Goal: Register for event/course

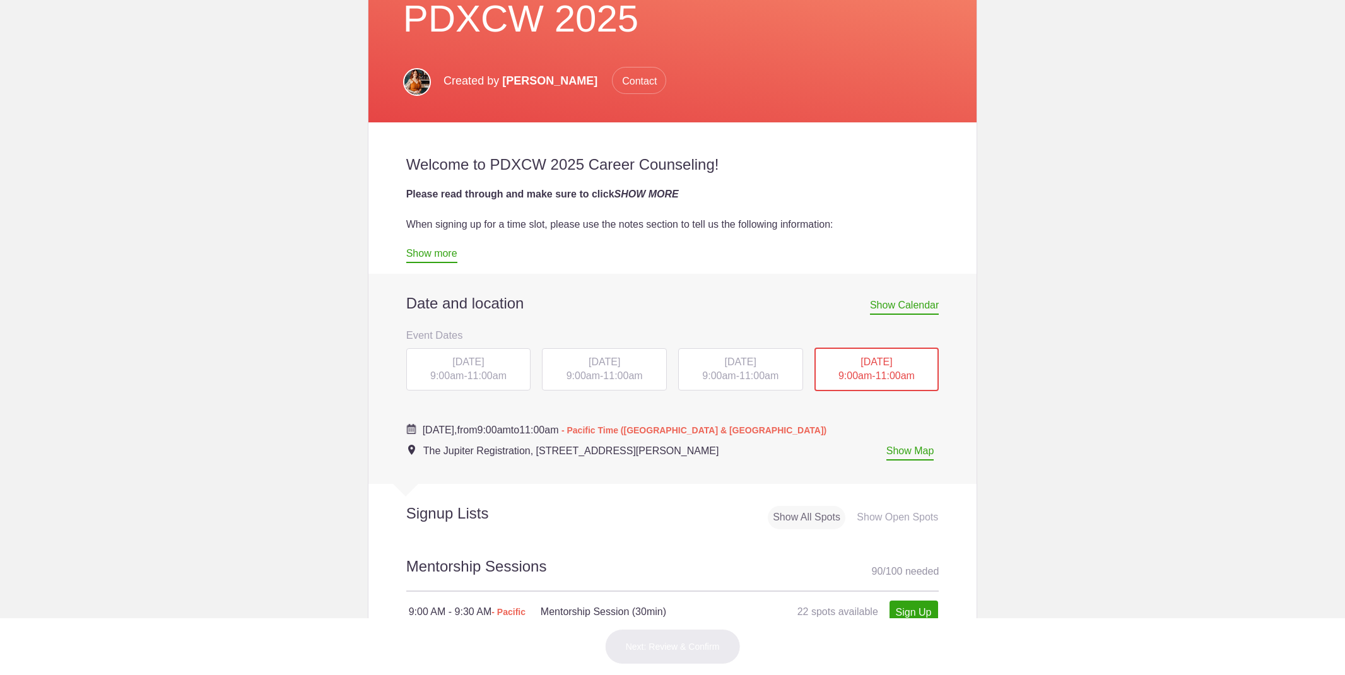
scroll to position [338, 0]
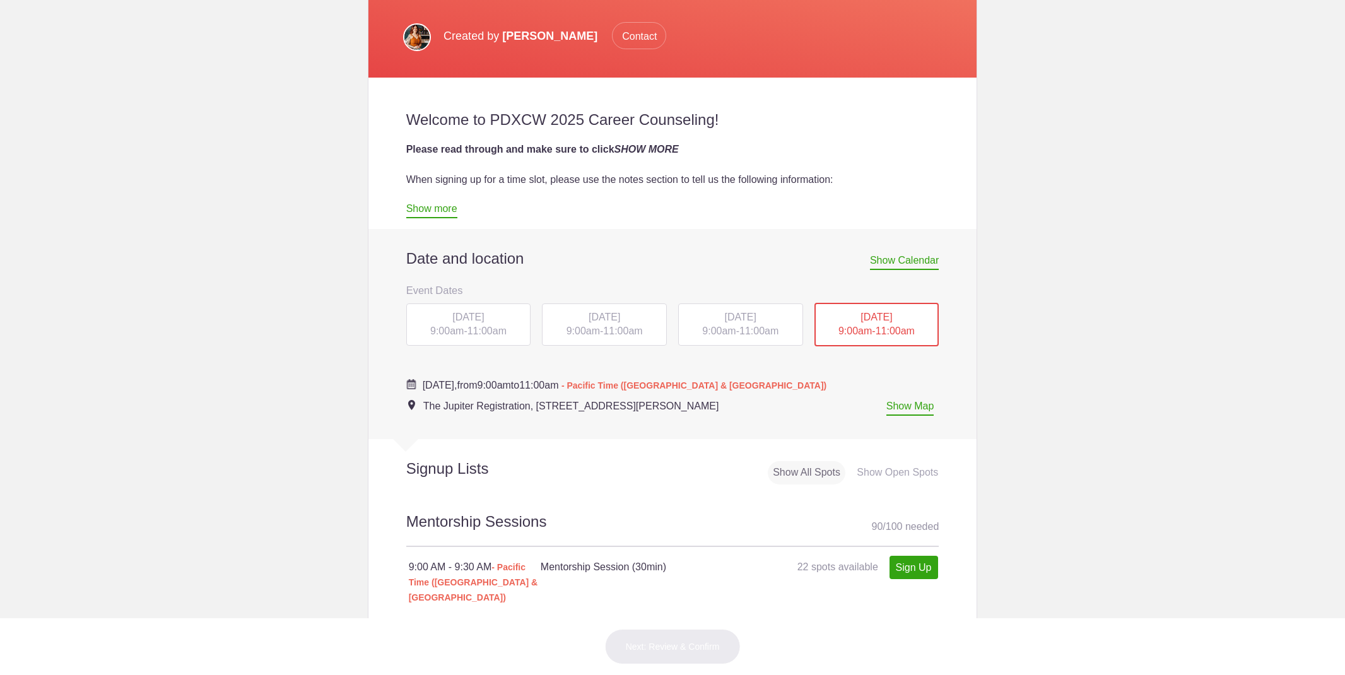
click at [471, 315] on span "[DATE]" at bounding box center [468, 317] width 32 height 11
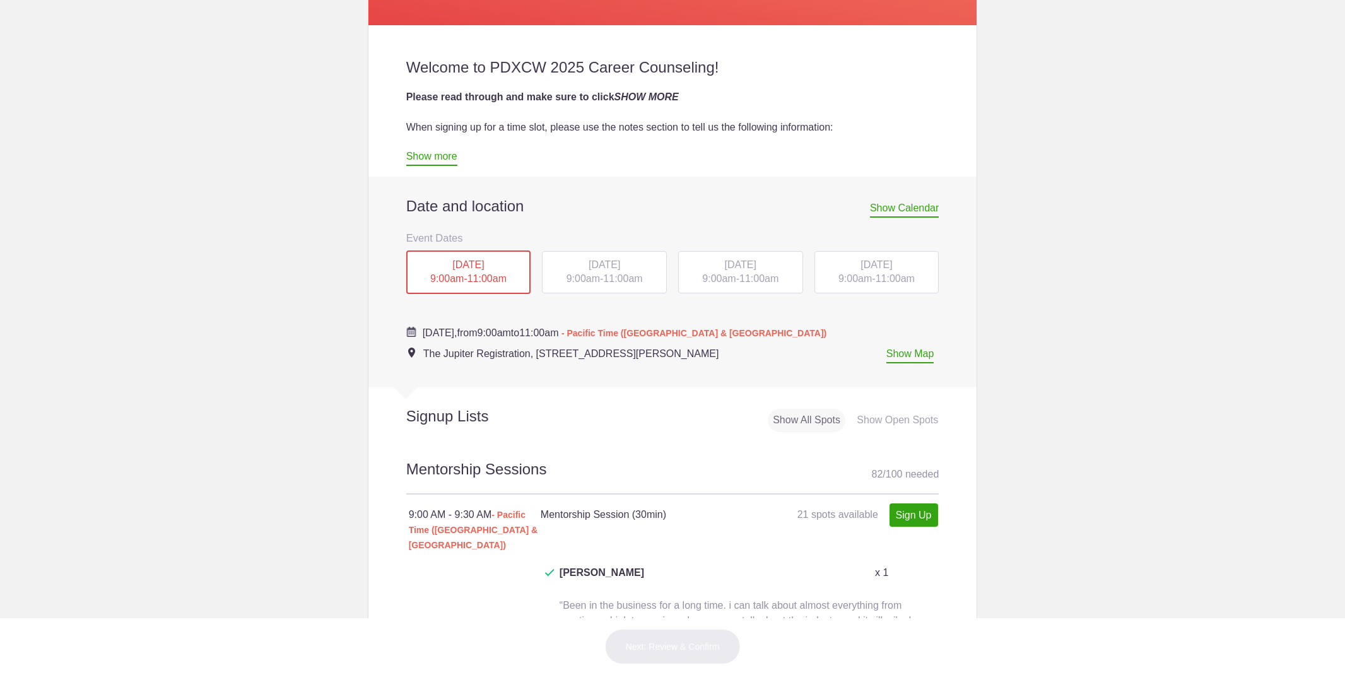
scroll to position [396, 0]
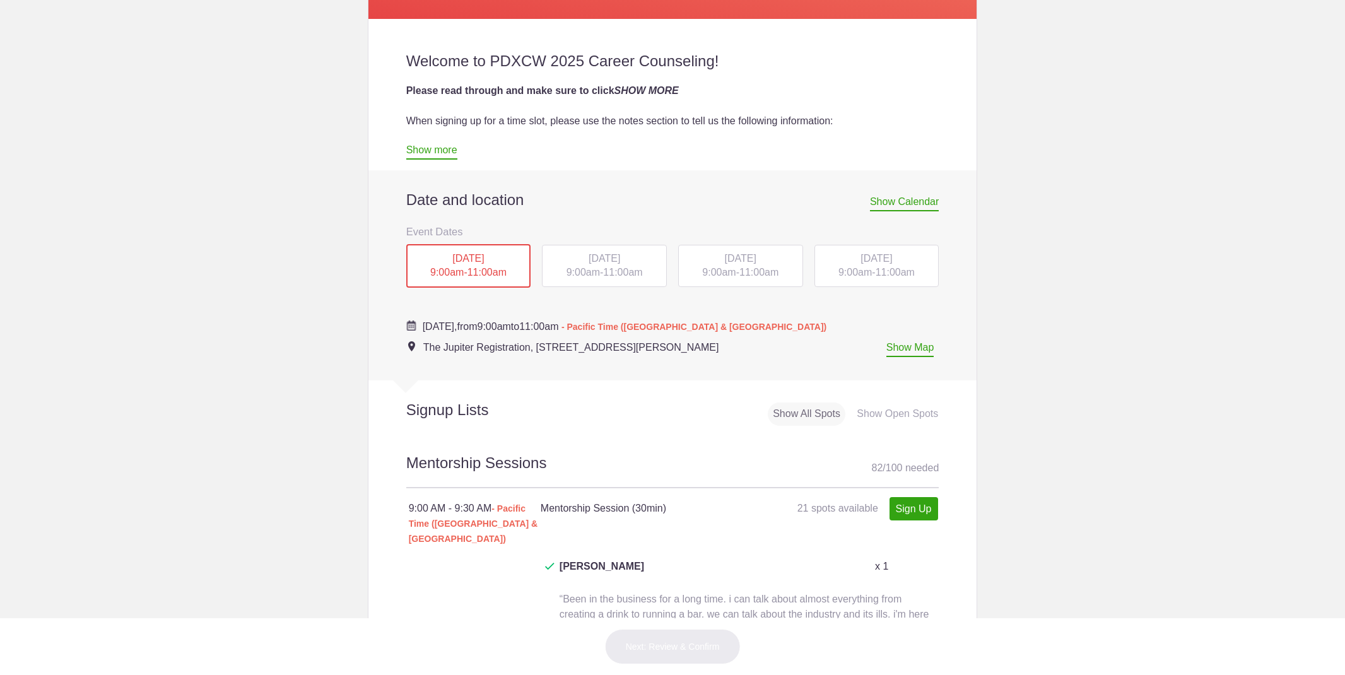
click at [630, 279] on div "TUE, Oct 14, 2025 9:00am - 11:00am" at bounding box center [604, 266] width 125 height 43
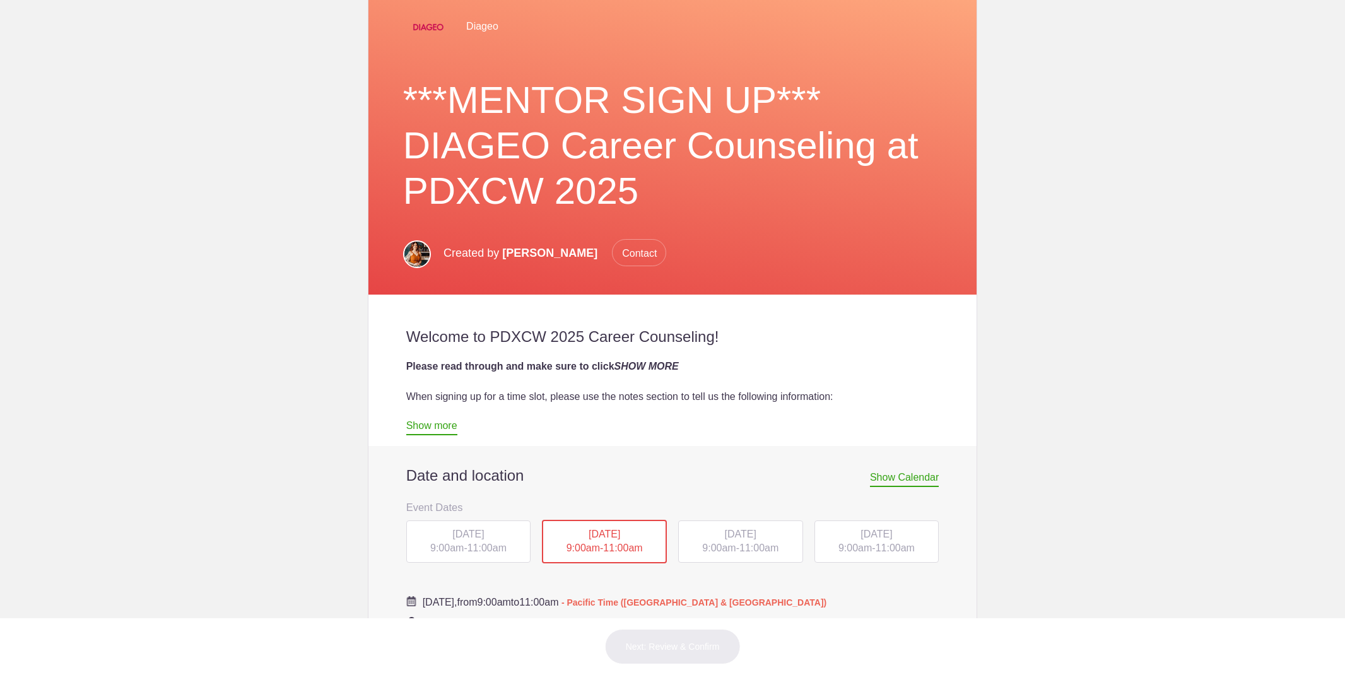
scroll to position [260, 0]
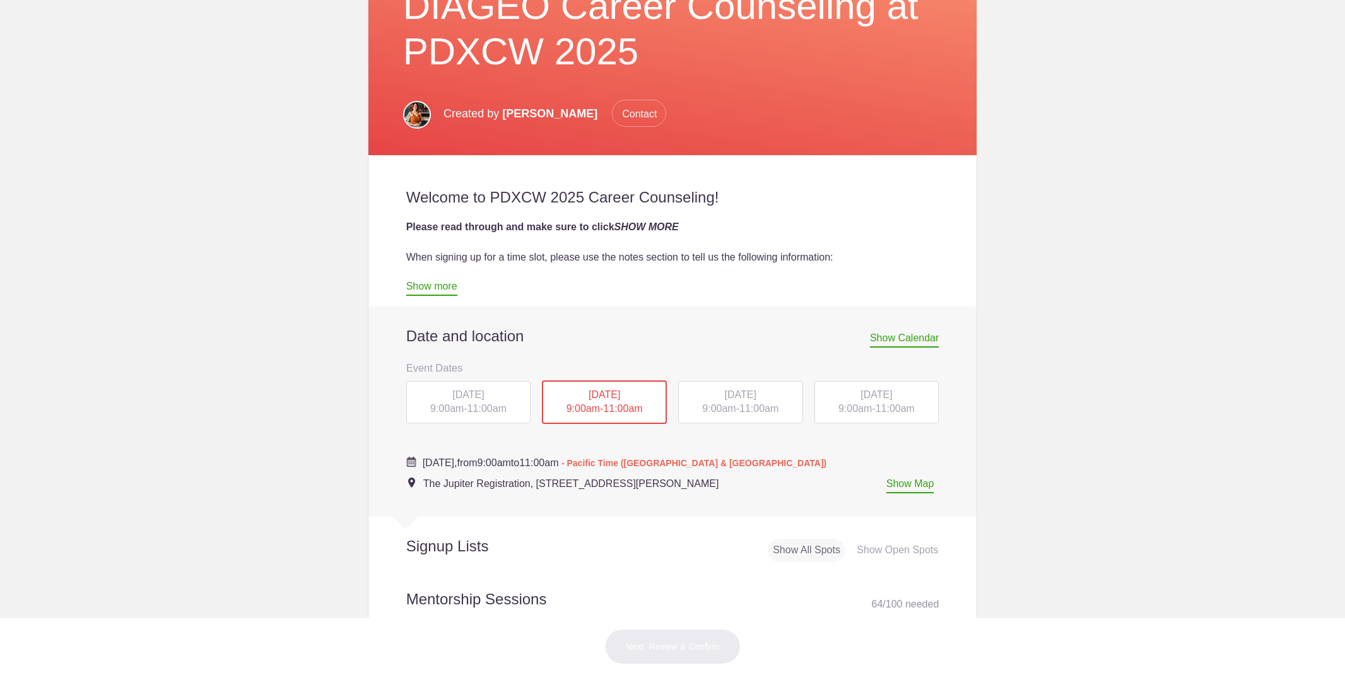
click at [718, 402] on div "WED, Oct 15, 2025 9:00am - 11:00am" at bounding box center [740, 402] width 125 height 43
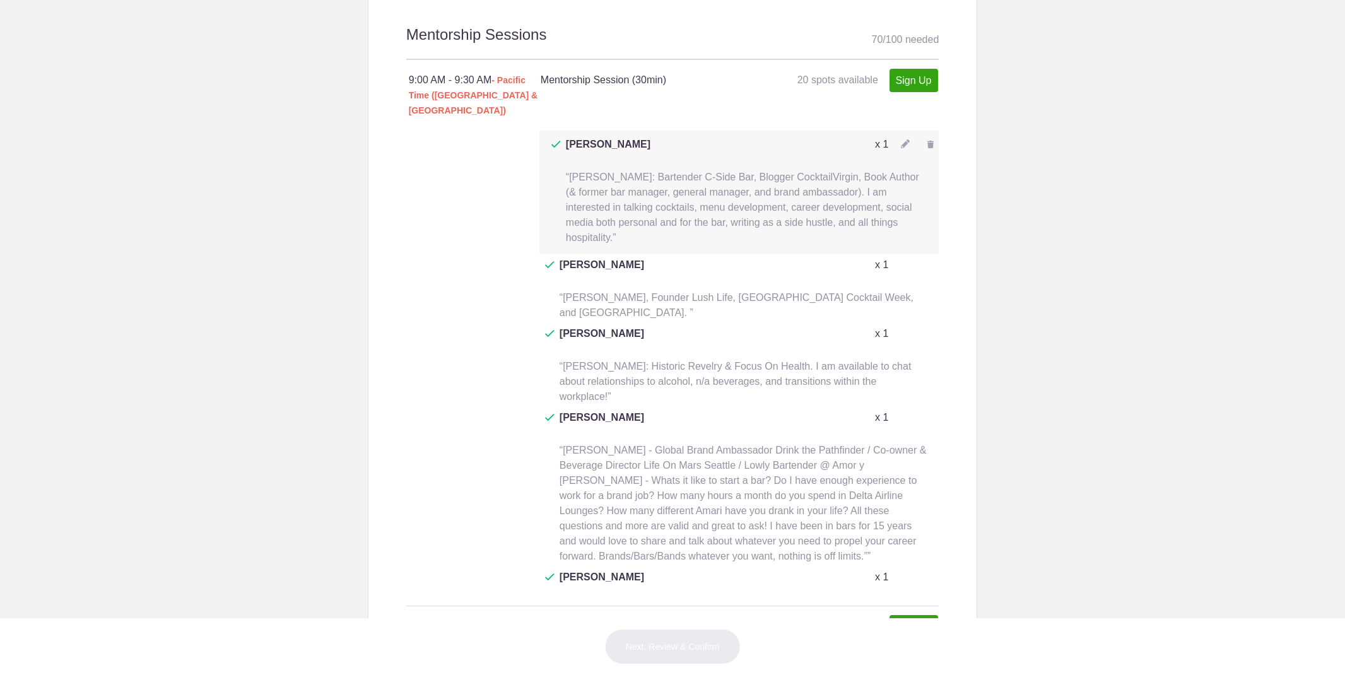
scroll to position [807, 0]
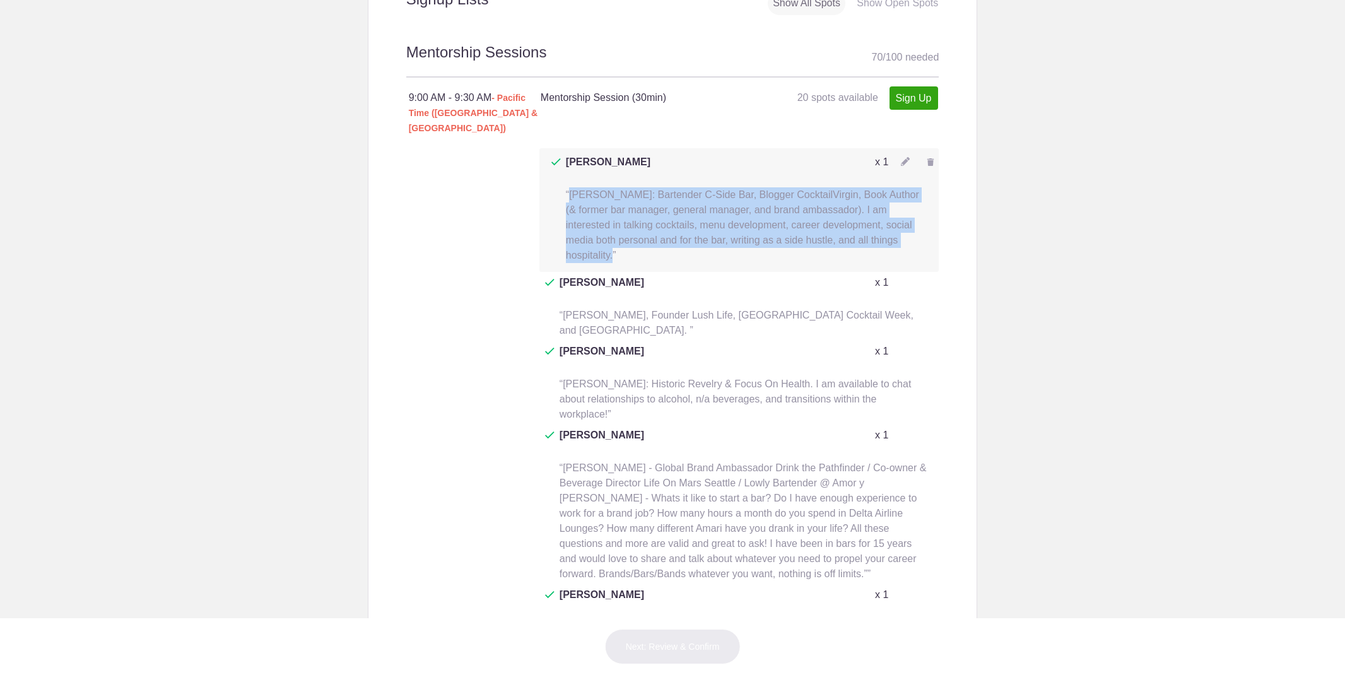
drag, startPoint x: 569, startPoint y: 158, endPoint x: 898, endPoint y: 205, distance: 332.1
click at [898, 205] on span "“Frederic Yarm: Bartender C-Side Bar, Blogger CocktailVirgin, Book Author (& fo…" at bounding box center [742, 224] width 353 height 71
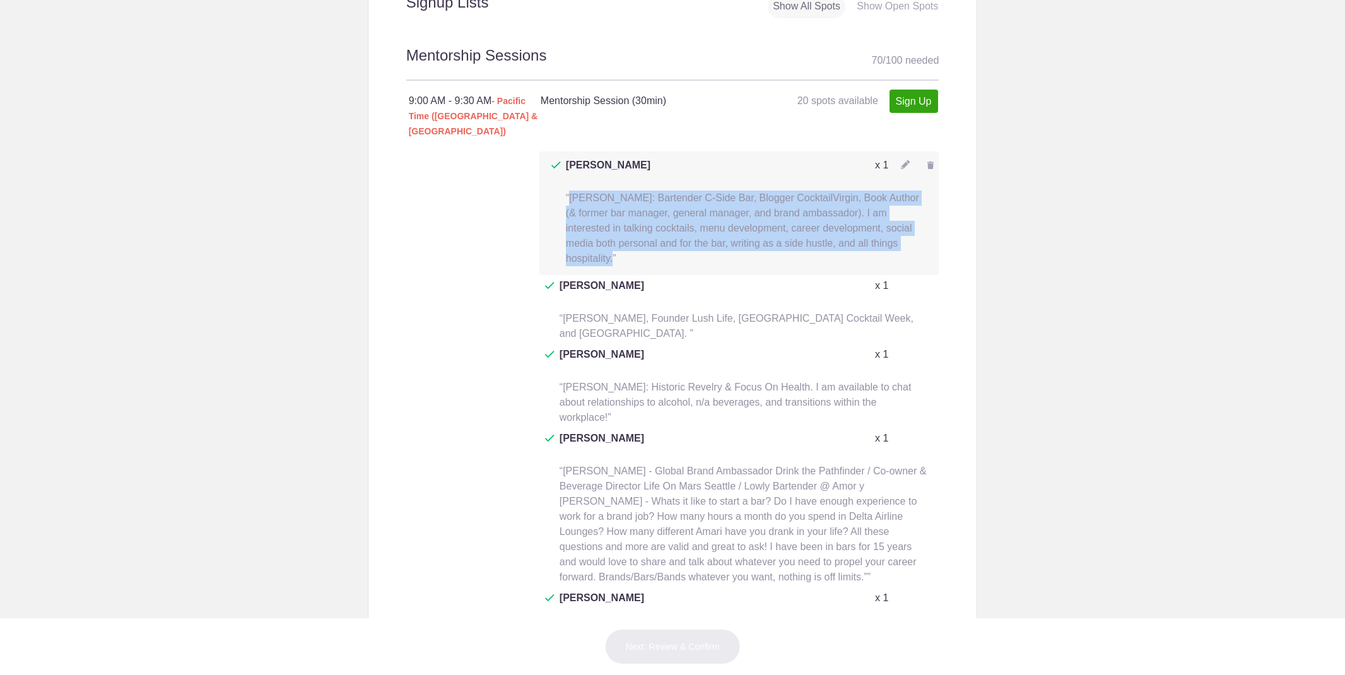
scroll to position [802, 0]
copy span "Frederic Yarm: Bartender C-Side Bar, Blogger CocktailVirgin, Book Author (& for…"
click at [909, 162] on img at bounding box center [905, 166] width 9 height 9
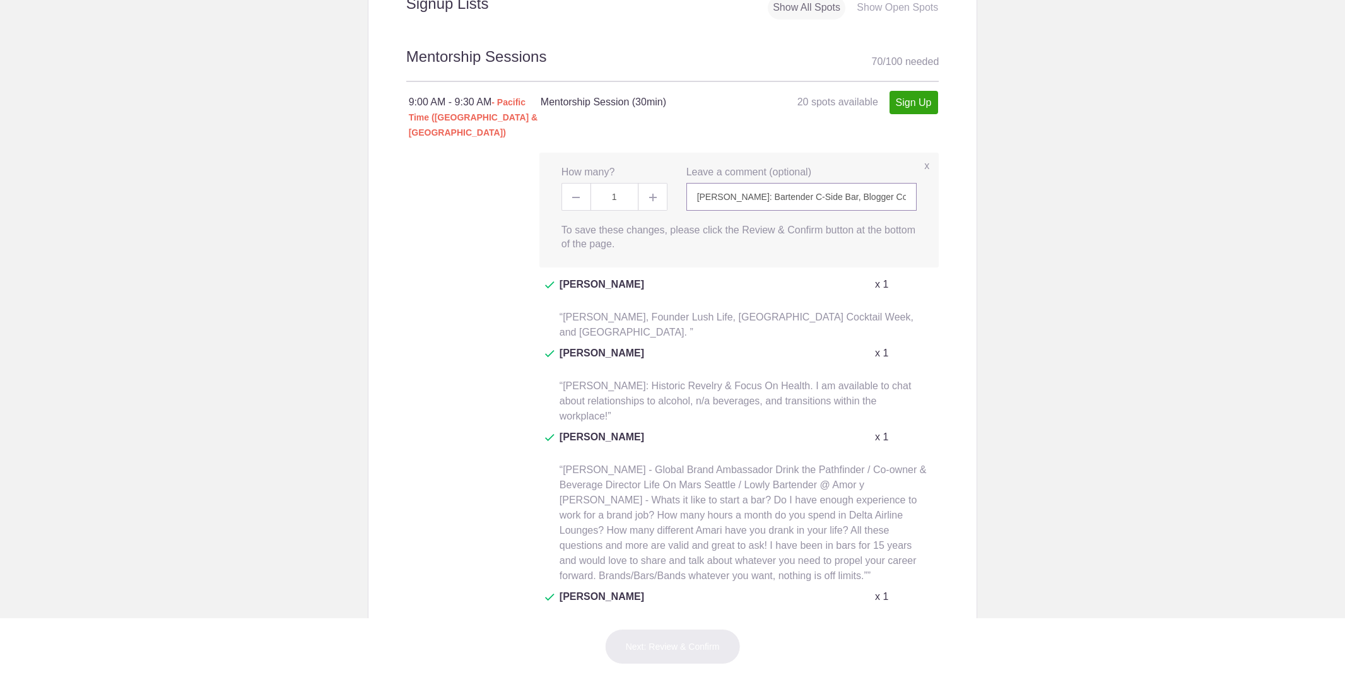
click at [743, 183] on input "Frederic Yarm: Bartender C-Side Bar, Blogger CocktailVirgin, Book Author (& for…" at bounding box center [801, 197] width 231 height 28
paste input "Beer, gardening, fermentation/pickling, and punk rock are fair topics too."
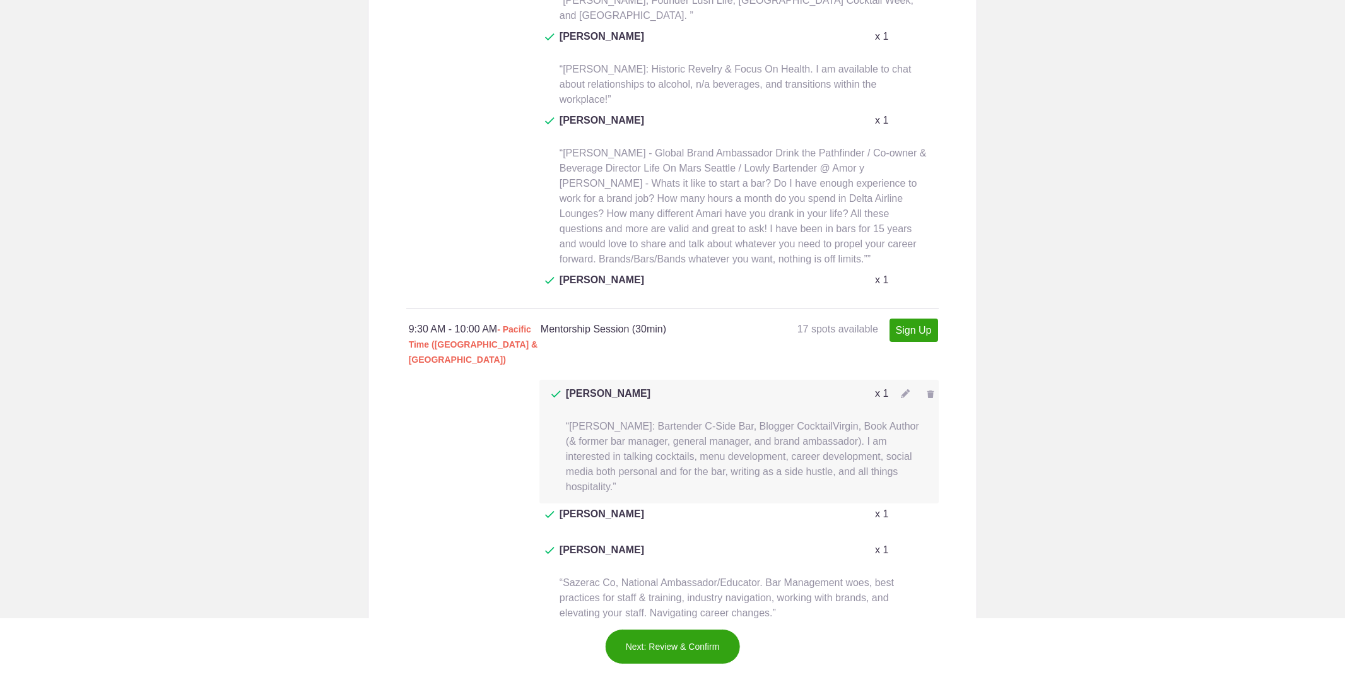
scroll to position [1120, 0]
type input "[PERSON_NAME]: Bartender C-Side Bar, Blogger CocktailVirgin, Book Author (& for…"
click at [904, 389] on img at bounding box center [905, 393] width 9 height 9
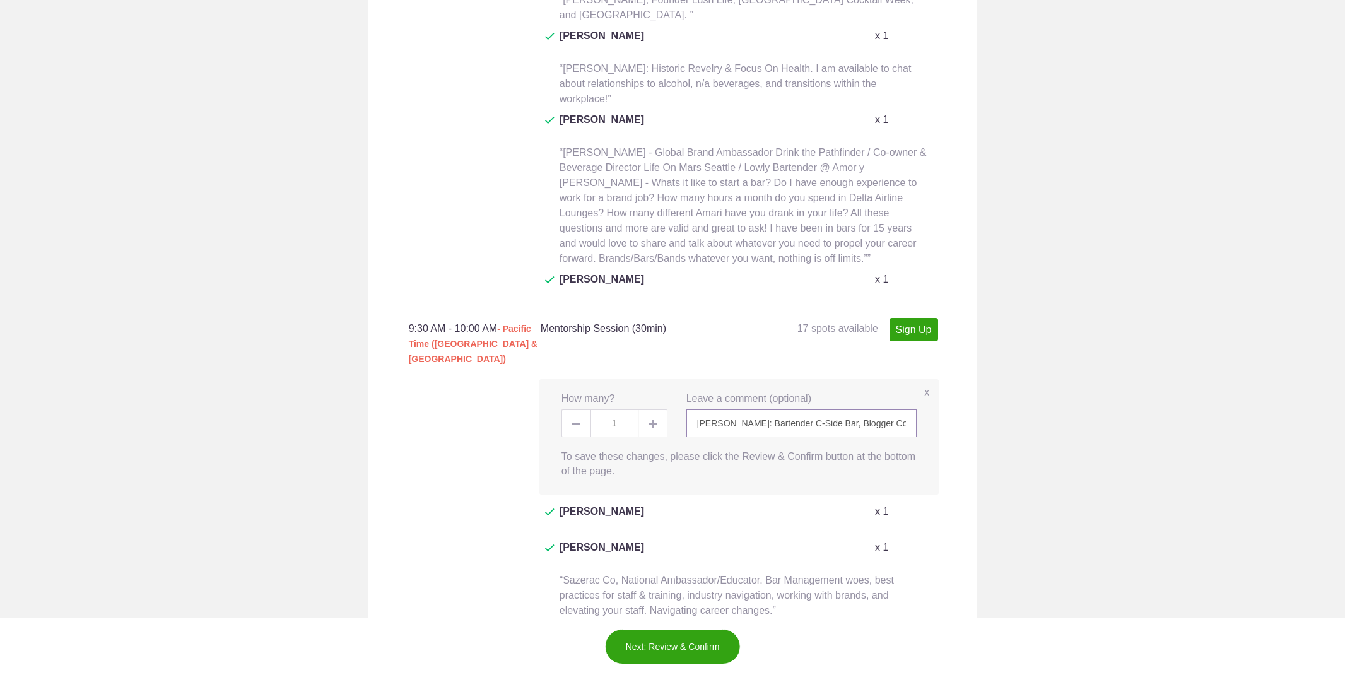
click at [780, 409] on input "Frederic Yarm: Bartender C-Side Bar, Blogger CocktailVirgin, Book Author (& for…" at bounding box center [801, 423] width 231 height 28
click at [779, 409] on input "Frederic Yarm: Bartender C-Side Bar, Blogger CocktailVirgin, Book Author (& for…" at bounding box center [801, 423] width 231 height 28
paste input "Beer, gardening, fermentation/pickling, and punk rock are fair topics too."
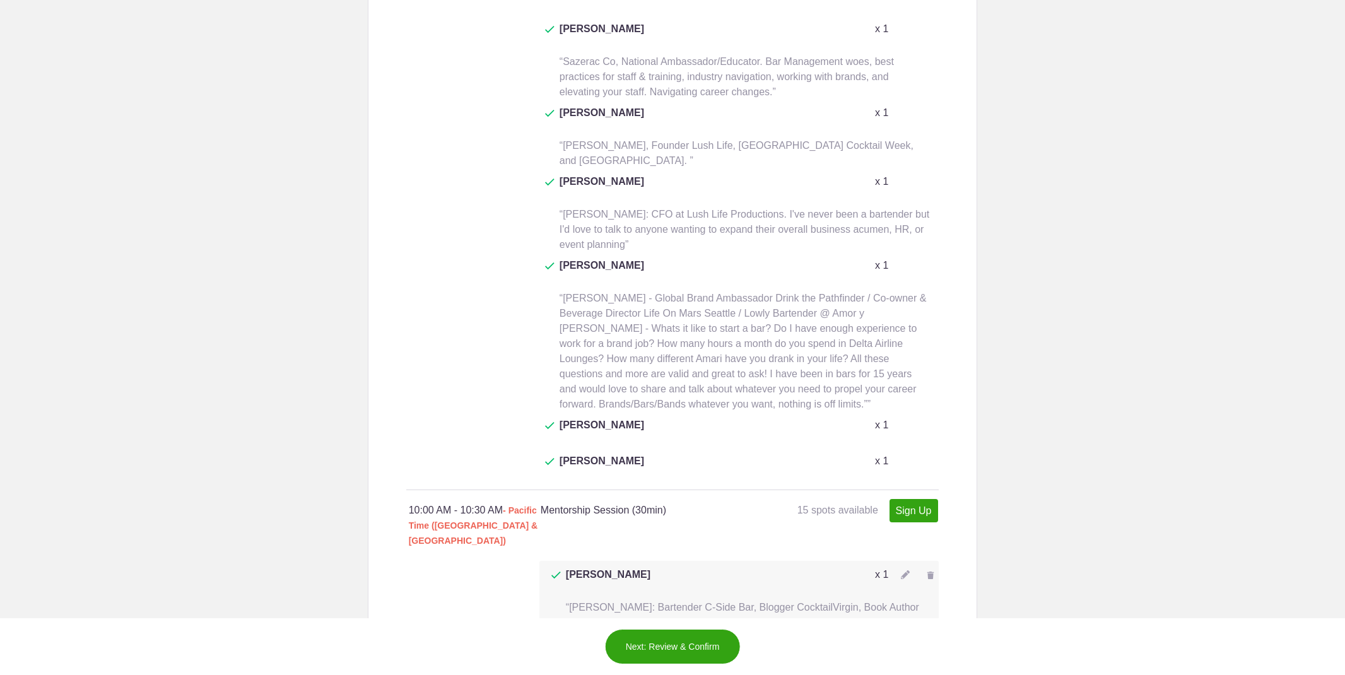
scroll to position [1657, 0]
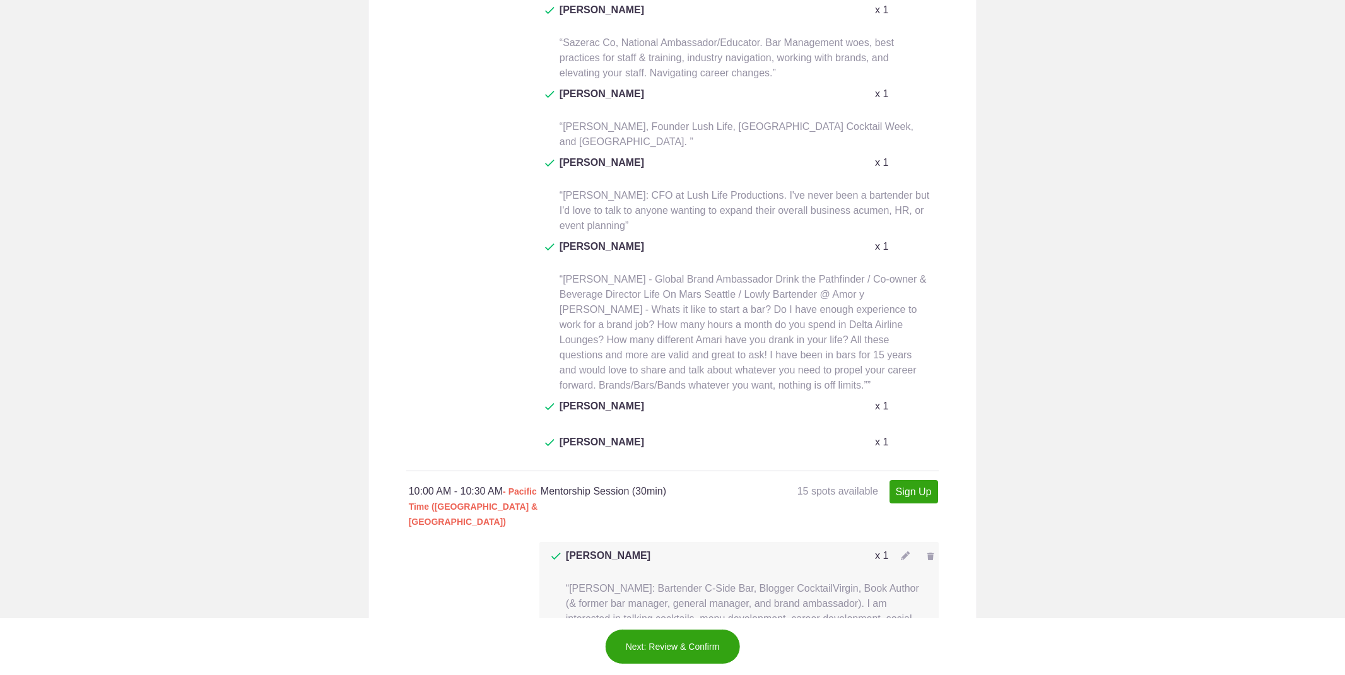
type input "[PERSON_NAME]: Bartender C-Side Bar, Blogger CocktailVirgin, Book Author (& for…"
click at [902, 551] on img at bounding box center [905, 555] width 9 height 9
click at [826, 572] on input "Frederic Yarm: Bartender C-Side Bar, Blogger CocktailVirgin, Book Author (& for…" at bounding box center [801, 586] width 231 height 28
paste input "Beer, gardening, fermentation/pickling, and punk rock are fair topics too."
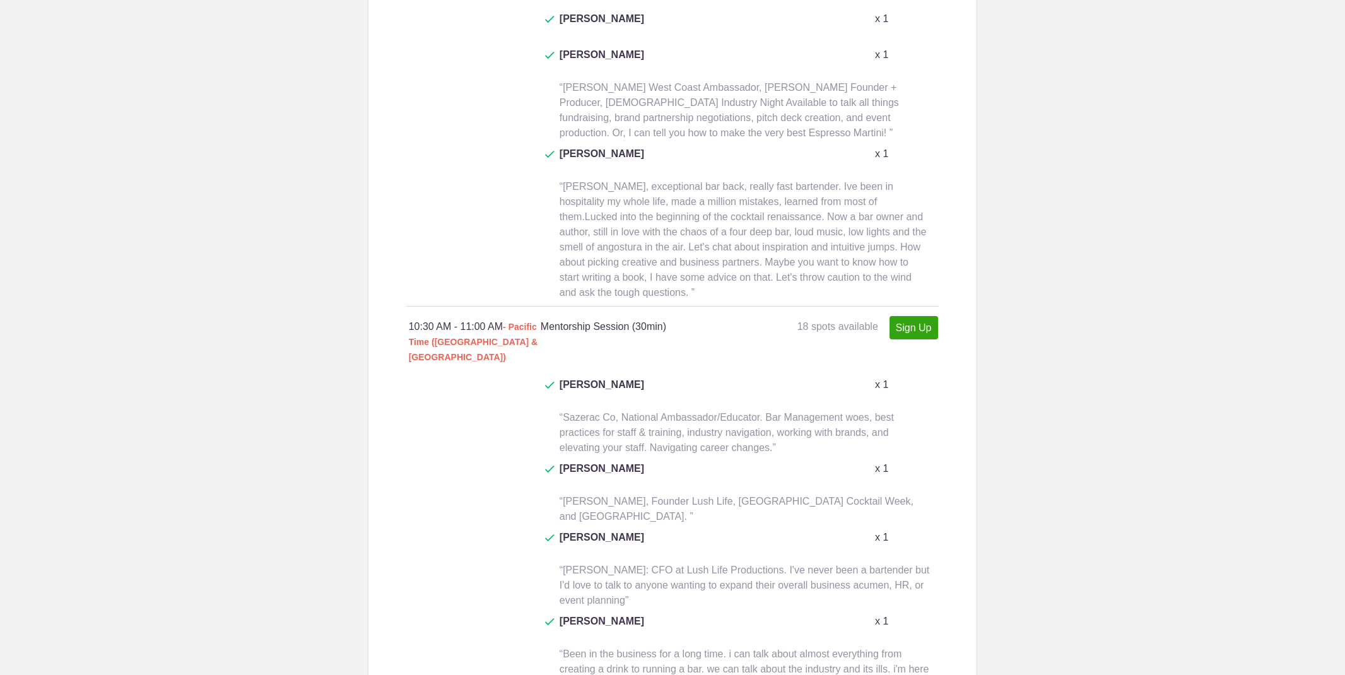
scroll to position [2833, 0]
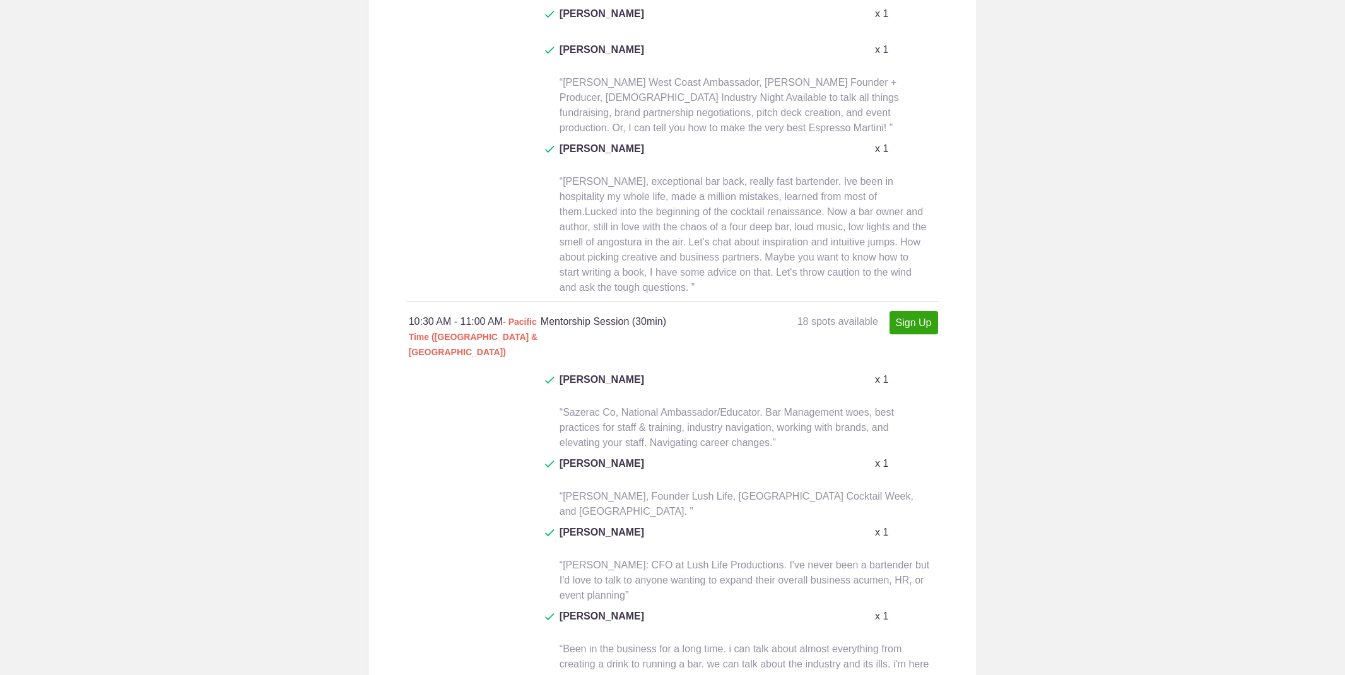
type input "[PERSON_NAME]: Bartender C-Side Bar, Blogger CocktailVirgin, Book Author (& for…"
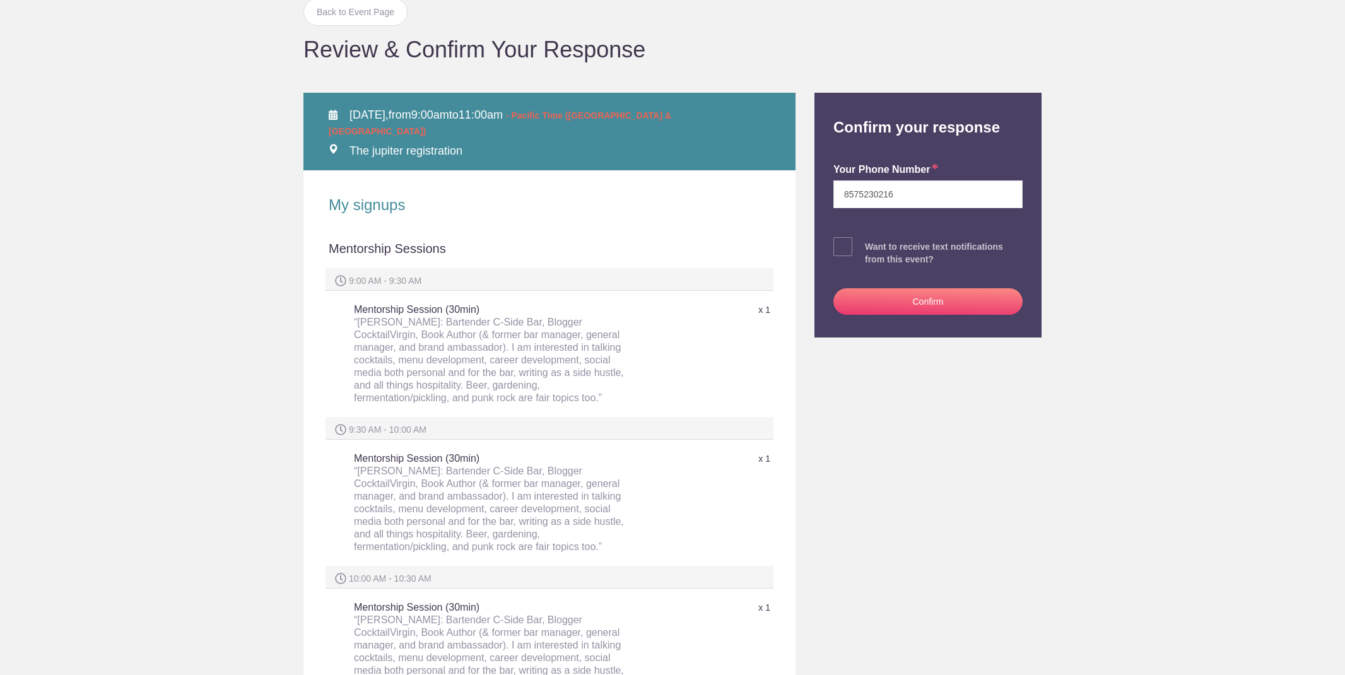
scroll to position [115, 0]
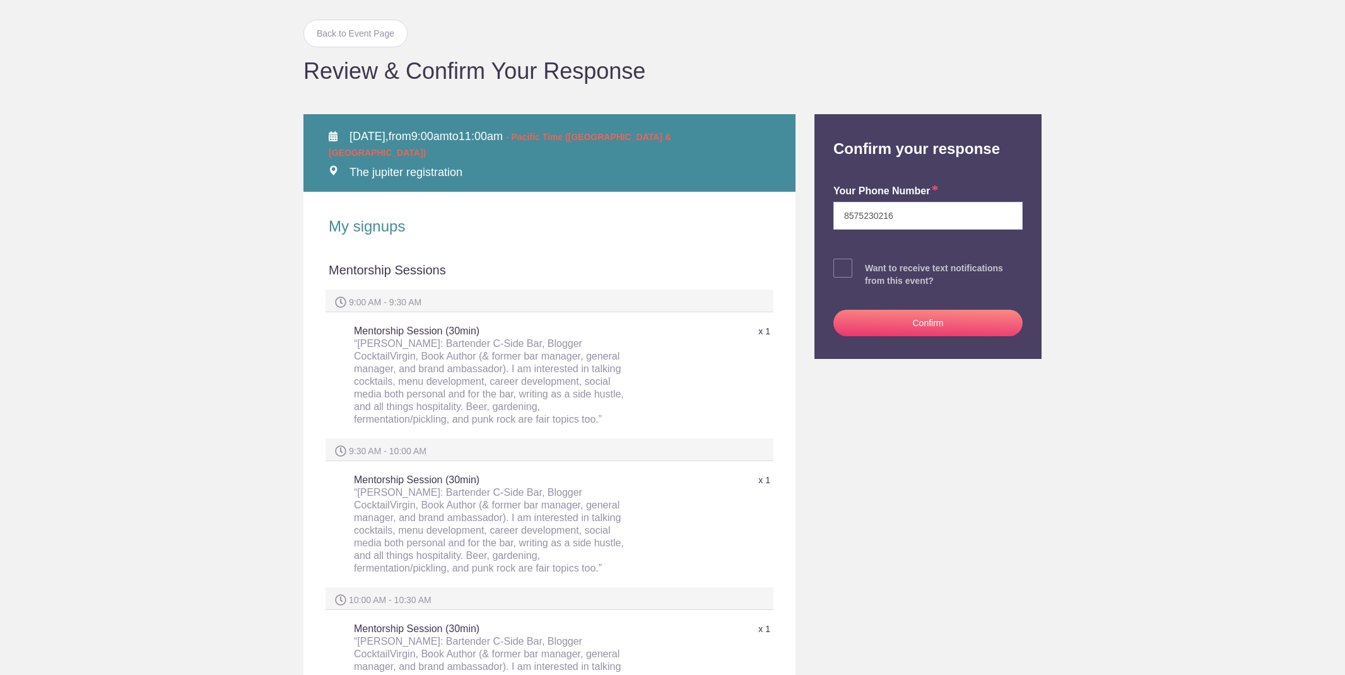
click at [838, 267] on span at bounding box center [842, 268] width 19 height 19
click at [869, 267] on input "checkbox" at bounding box center [963, 265] width 189 height 8
checkbox input "true"
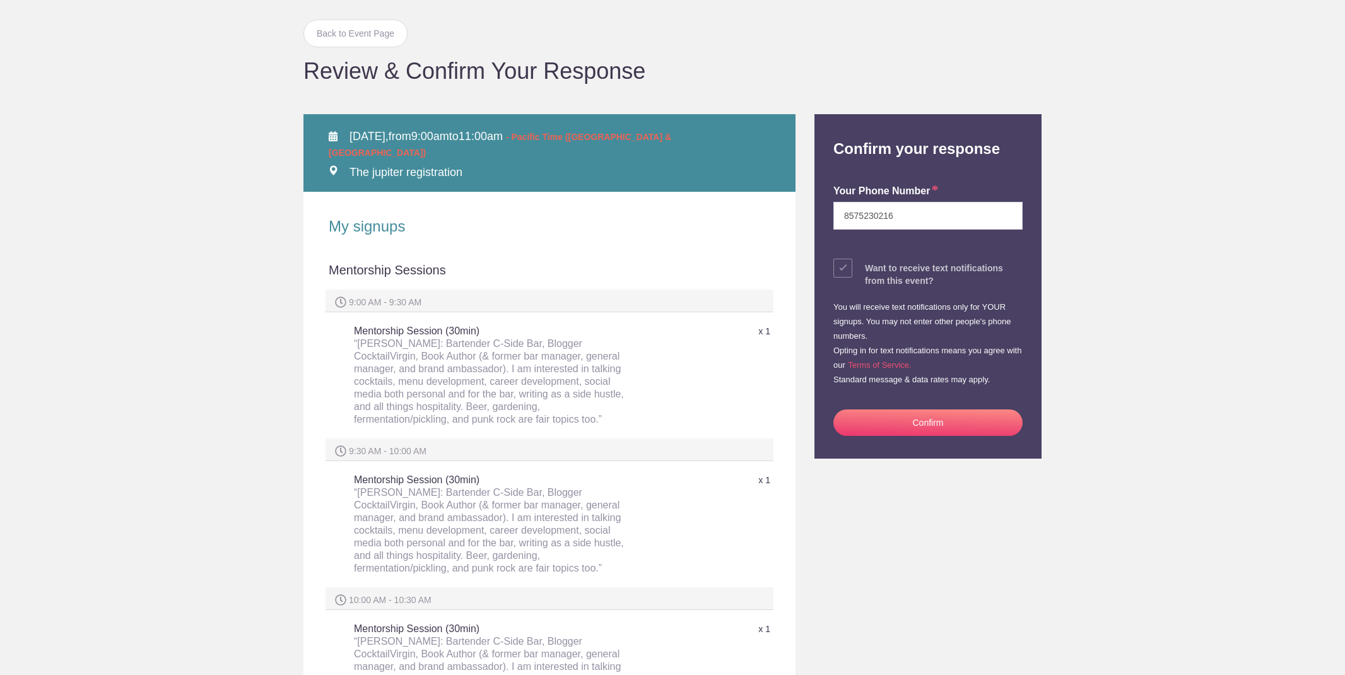
click at [885, 416] on button "Confirm" at bounding box center [927, 422] width 189 height 26
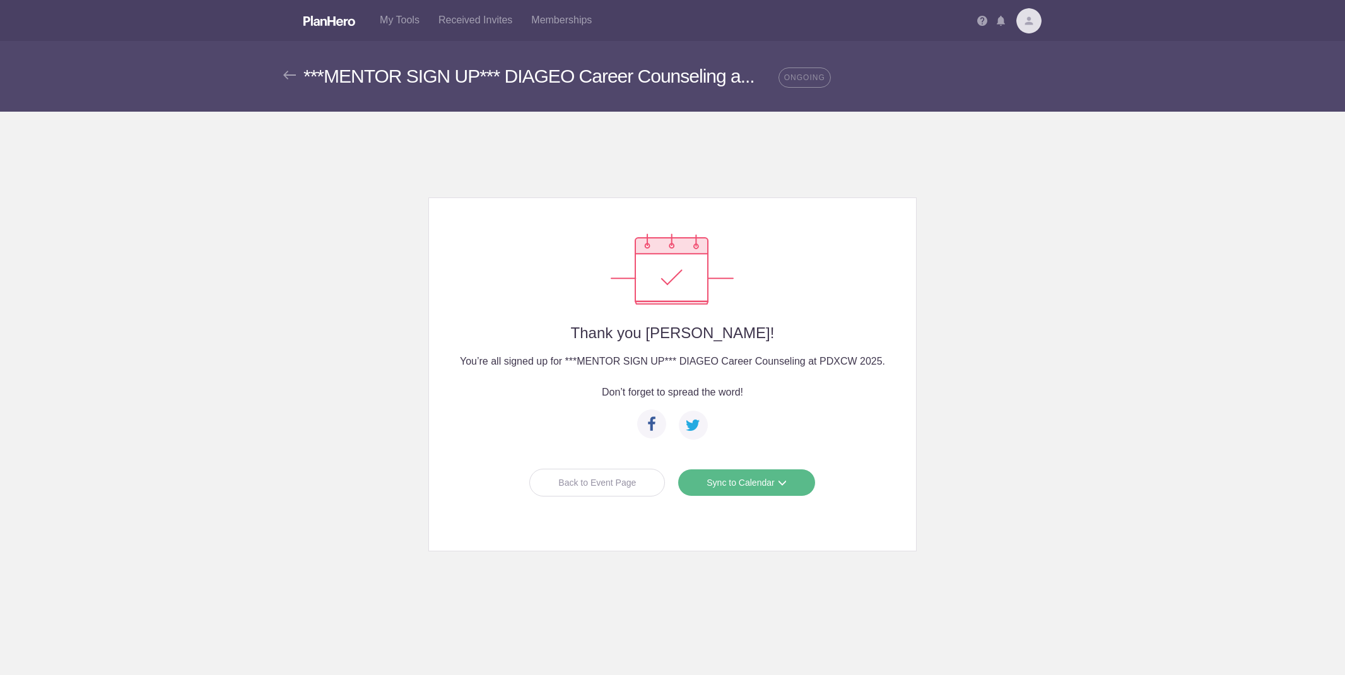
click at [596, 485] on div "Back to Event Page" at bounding box center [597, 483] width 136 height 28
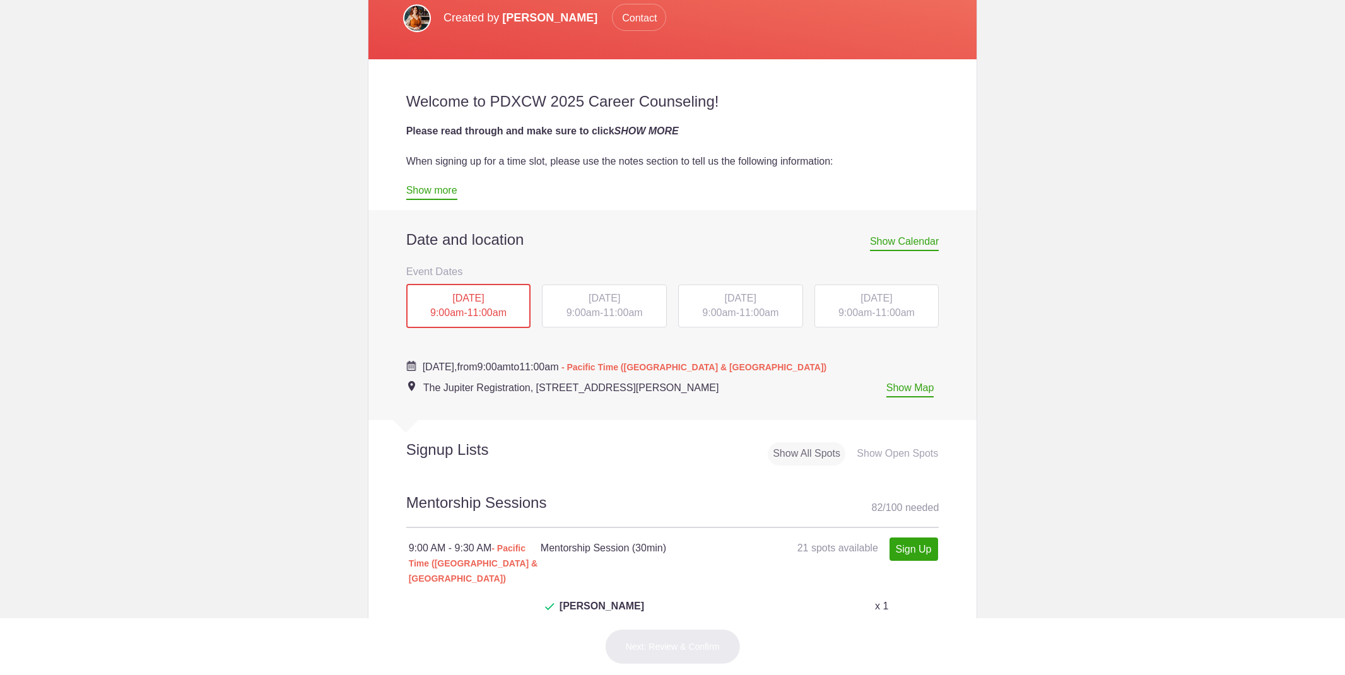
scroll to position [399, 0]
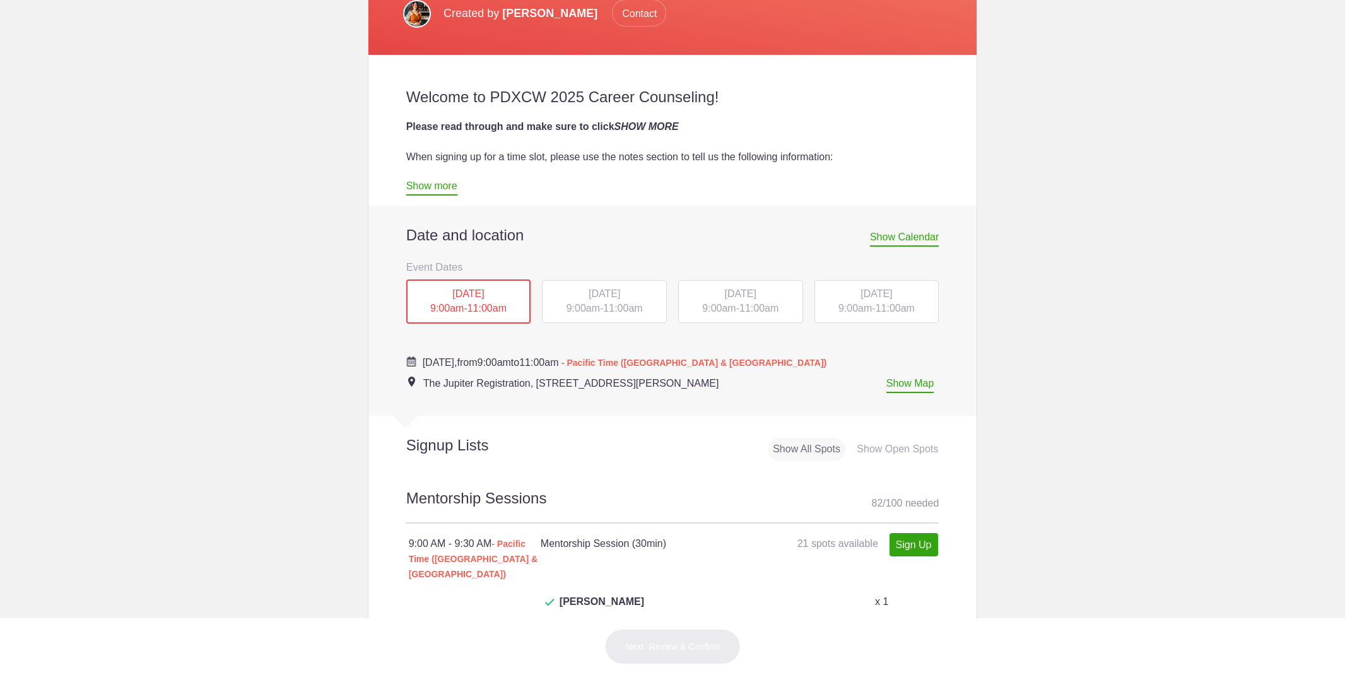
click at [861, 313] on div "THU, Oct 16, 2025 9:00am - 11:00am" at bounding box center [876, 301] width 125 height 43
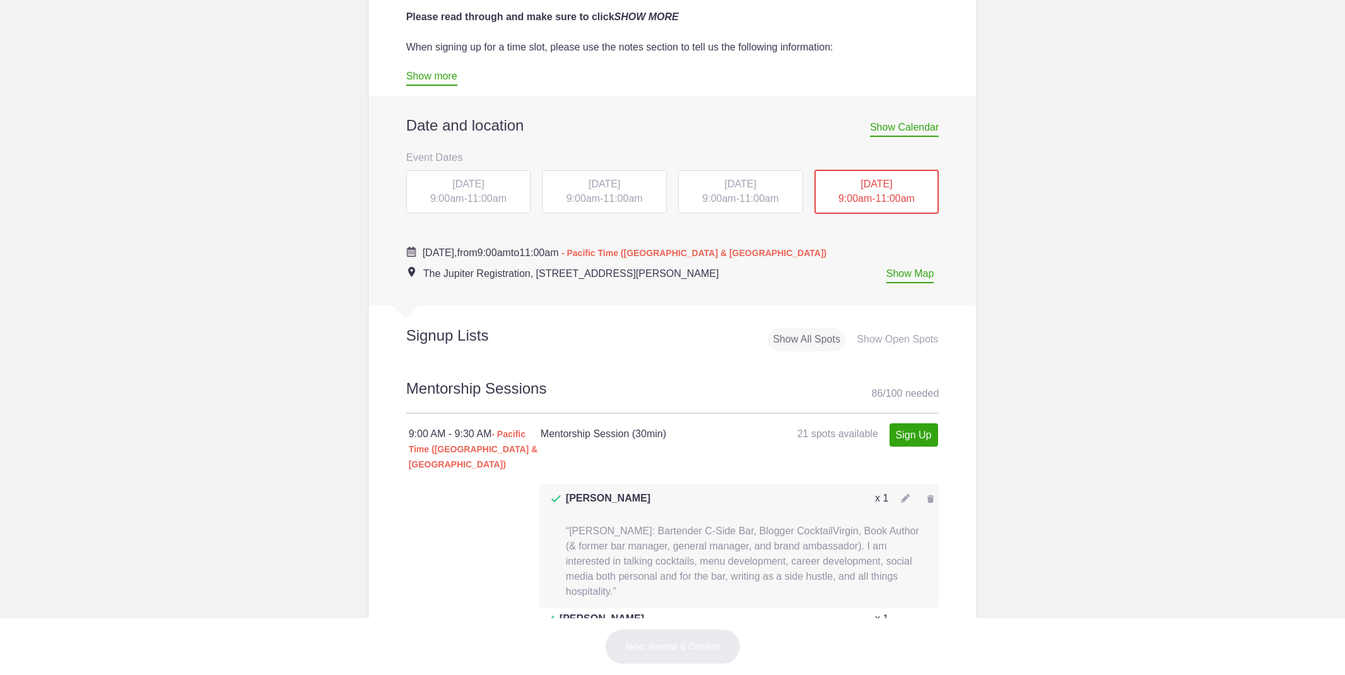
scroll to position [637, 0]
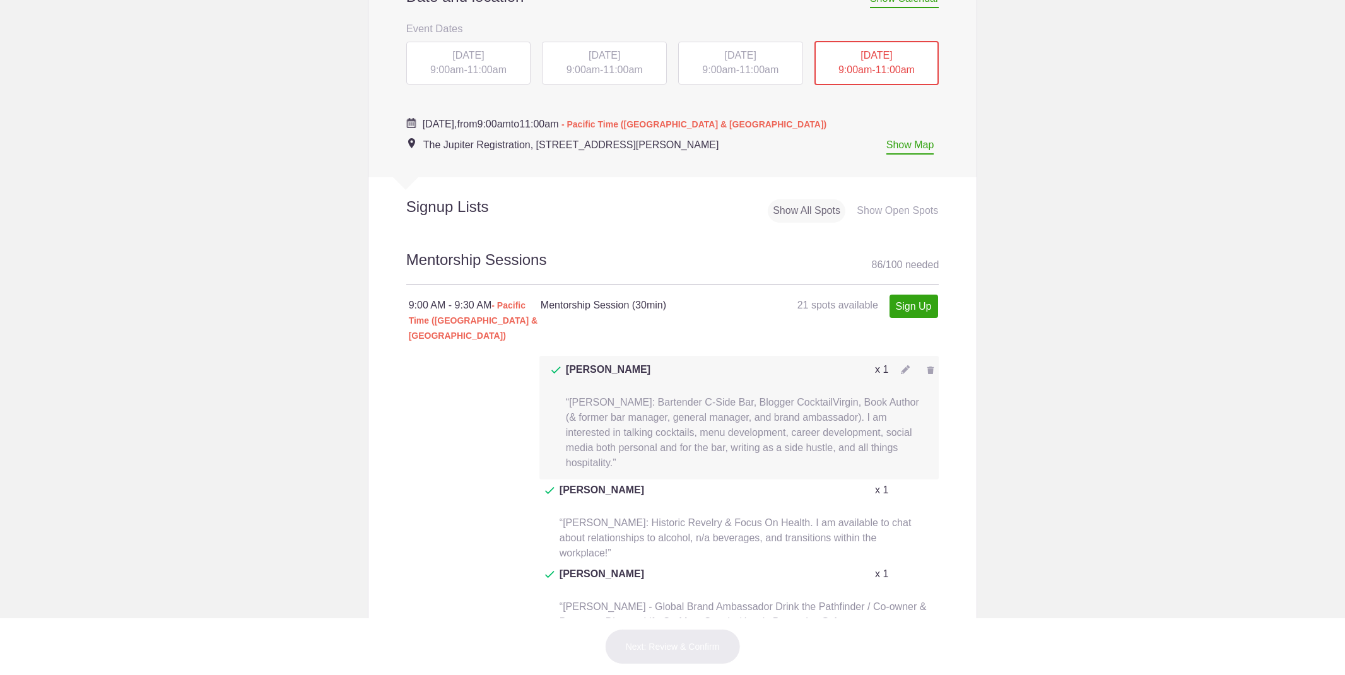
click at [907, 365] on img at bounding box center [905, 369] width 9 height 9
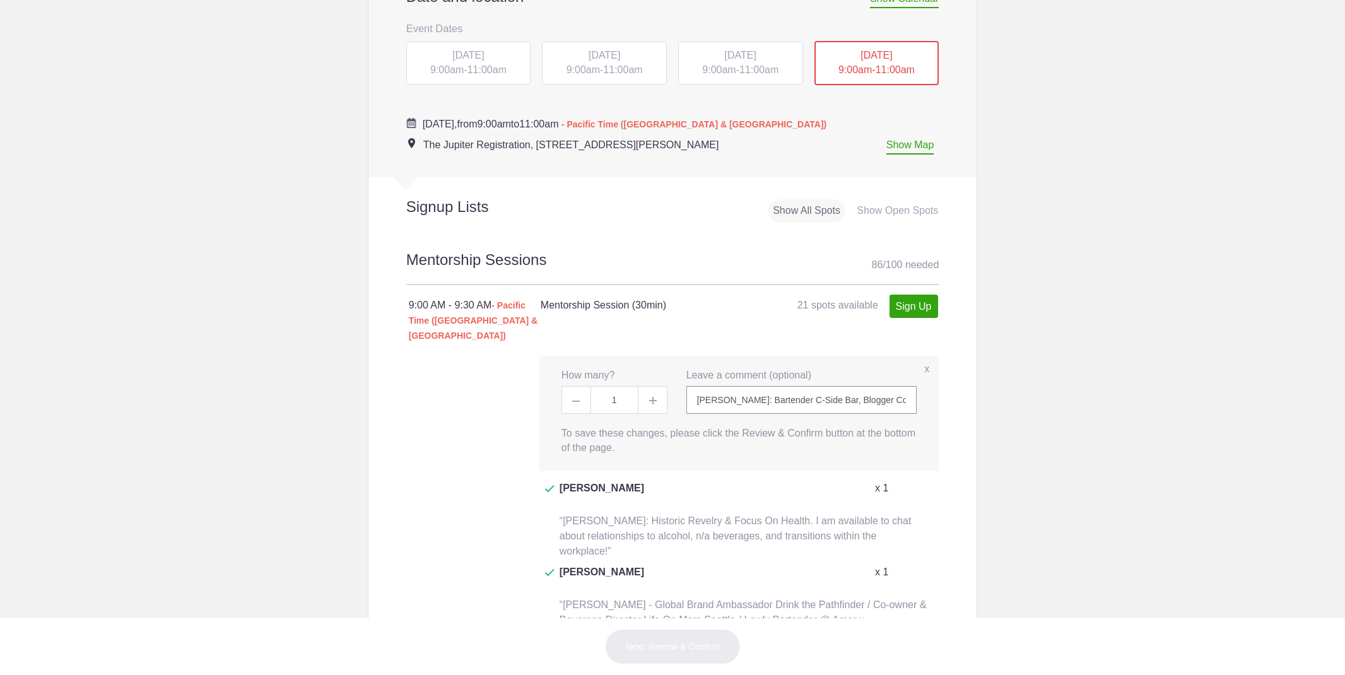
click at [716, 386] on input "Frederic Yarm: Bartender C-Side Bar, Blogger CocktailVirgin, Book Author (& for…" at bounding box center [801, 400] width 231 height 28
paste input "Beer, gardening, fermentation/pickling, and punk rock are fair topics too."
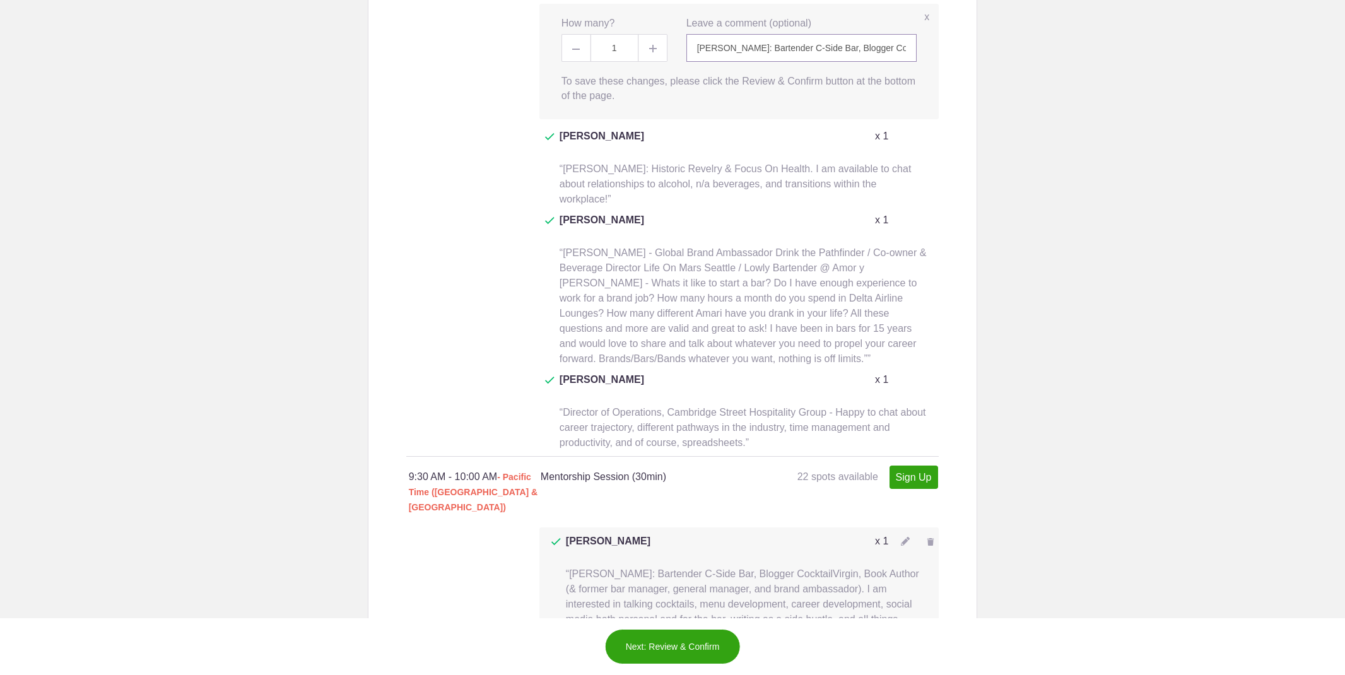
scroll to position [990, 0]
type input "[PERSON_NAME]: Bartender C-Side Bar, Blogger CocktailVirgin, Book Author (& for…"
click at [907, 536] on img at bounding box center [905, 540] width 9 height 9
click at [816, 557] on input "Frederic Yarm: Bartender C-Side Bar, Blogger CocktailVirgin, Book Author (& for…" at bounding box center [801, 571] width 231 height 28
paste input "Beer, gardening, fermentation/pickling, and punk rock are fair topics too."
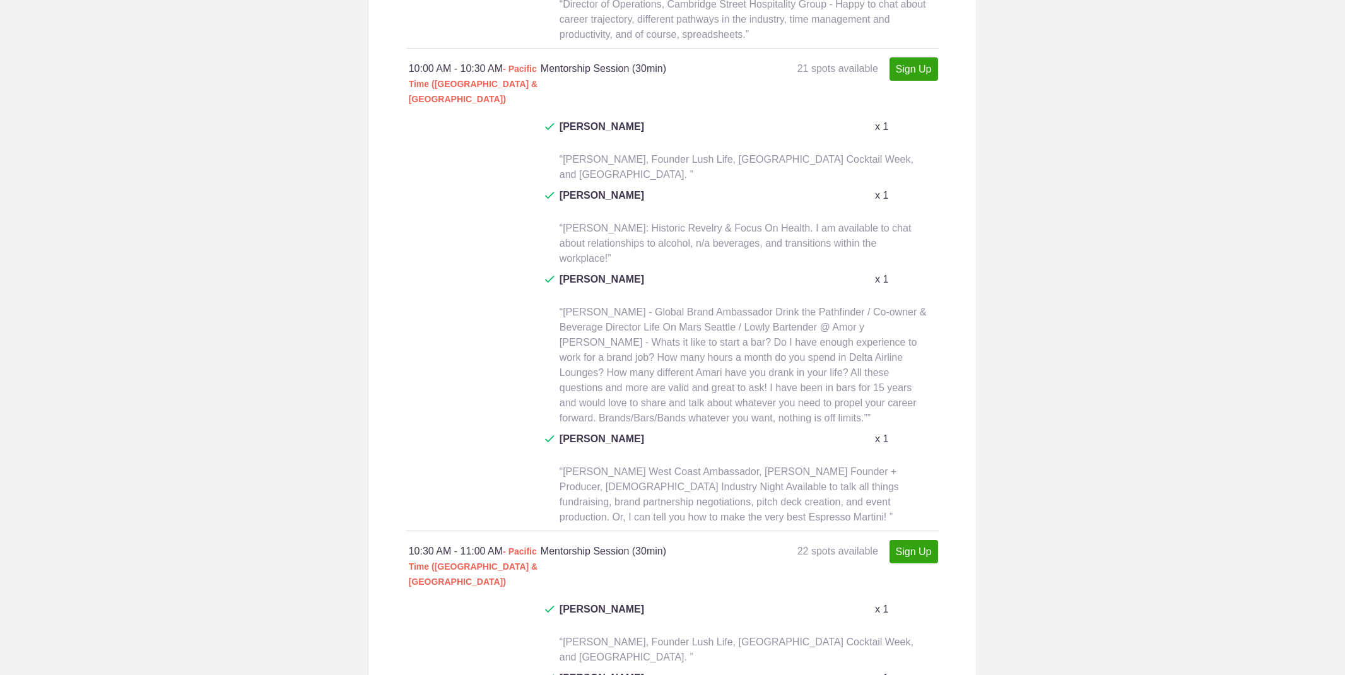
scroll to position [2034, 0]
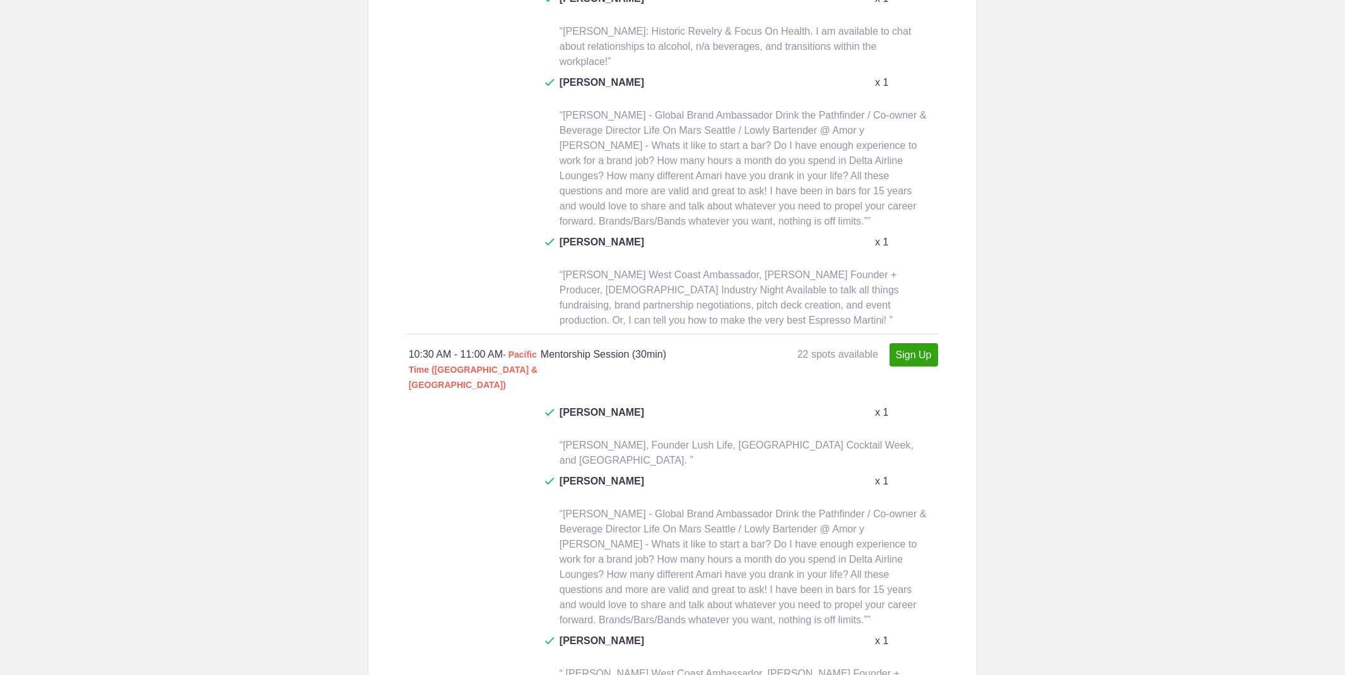
type input "[PERSON_NAME]: Bartender C-Side Bar, Blogger CocktailVirgin, Book Author (& for…"
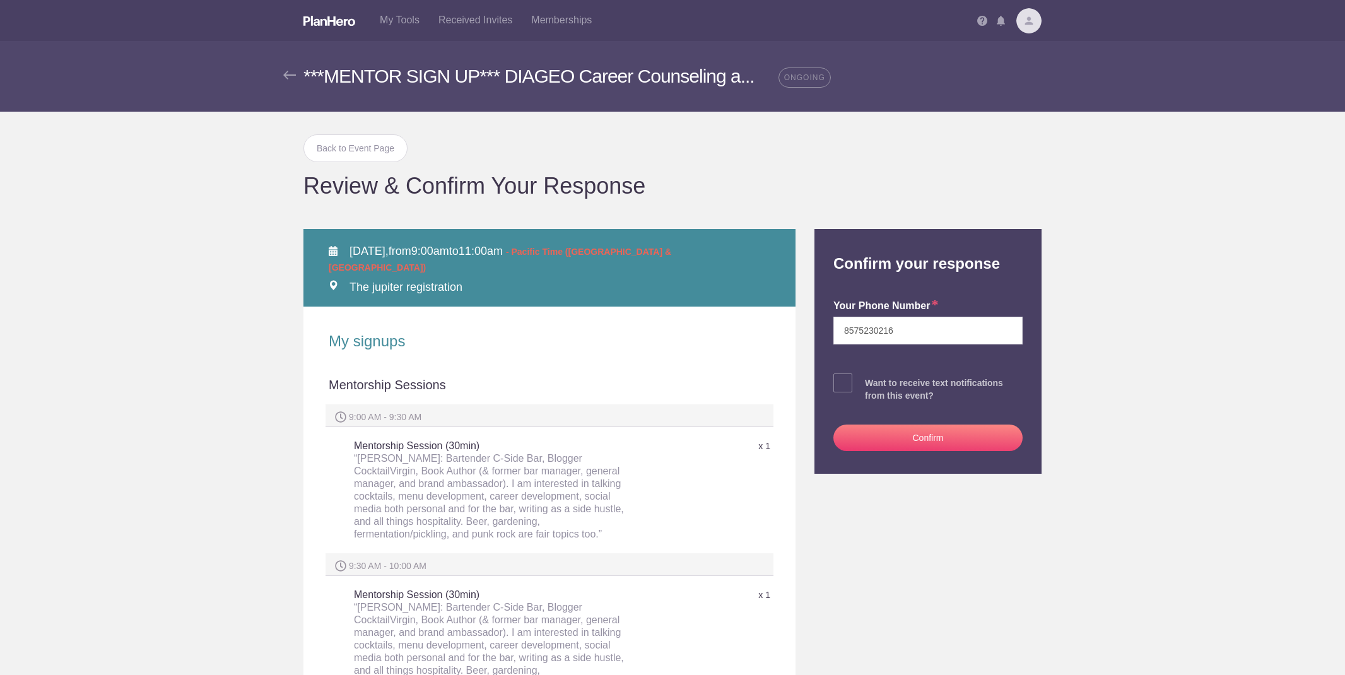
click at [845, 383] on span at bounding box center [842, 382] width 19 height 19
click at [869, 383] on input "checkbox" at bounding box center [963, 380] width 189 height 8
checkbox input "true"
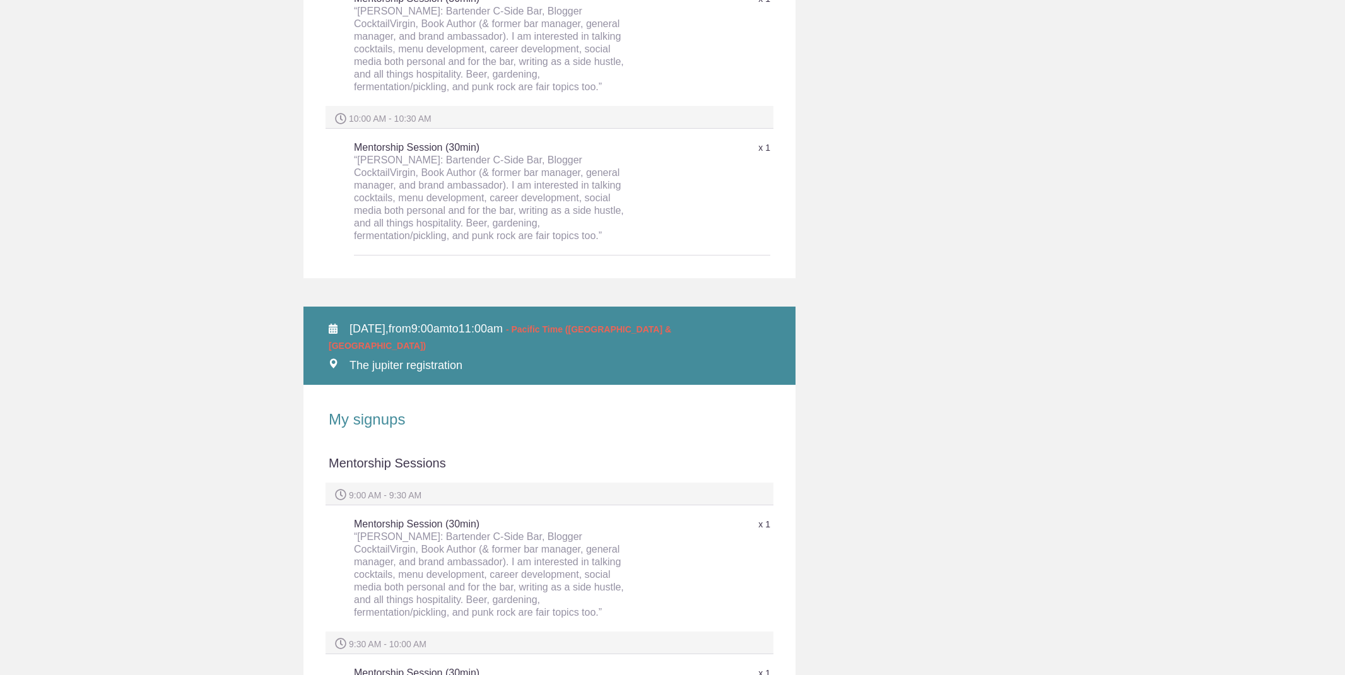
scroll to position [455, 0]
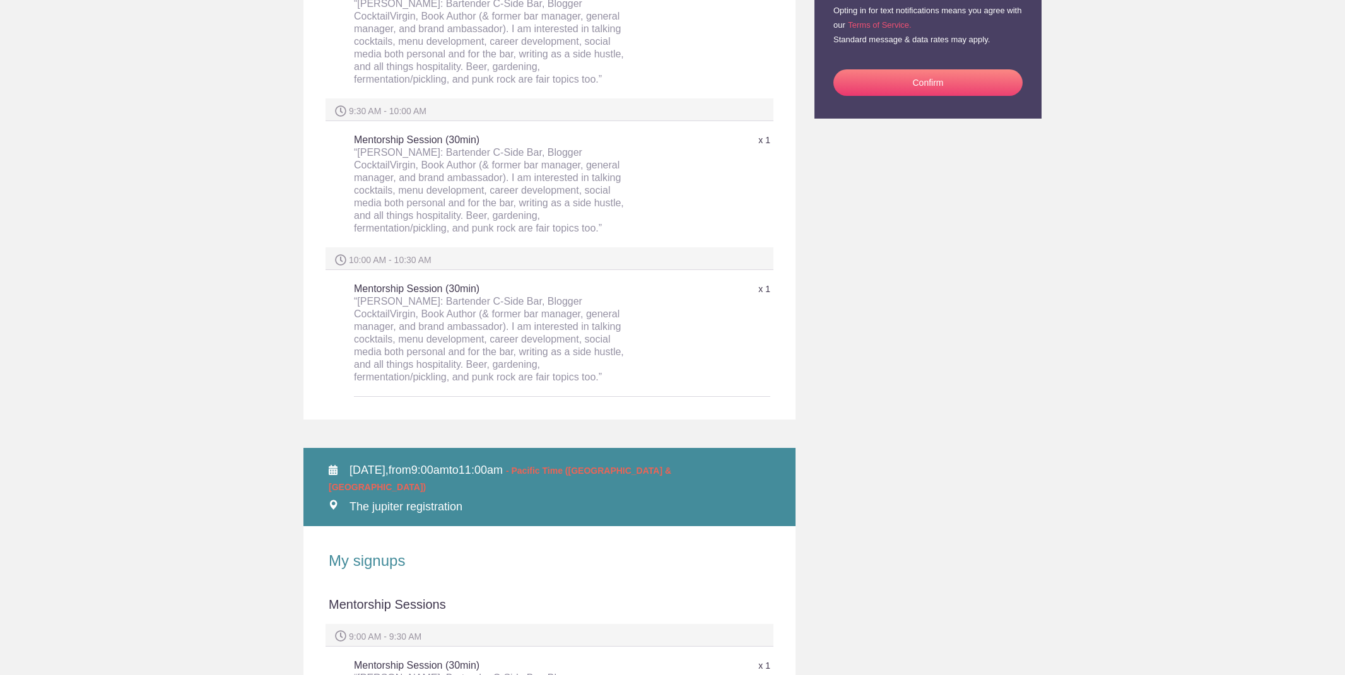
click at [881, 79] on button "Confirm" at bounding box center [927, 82] width 189 height 26
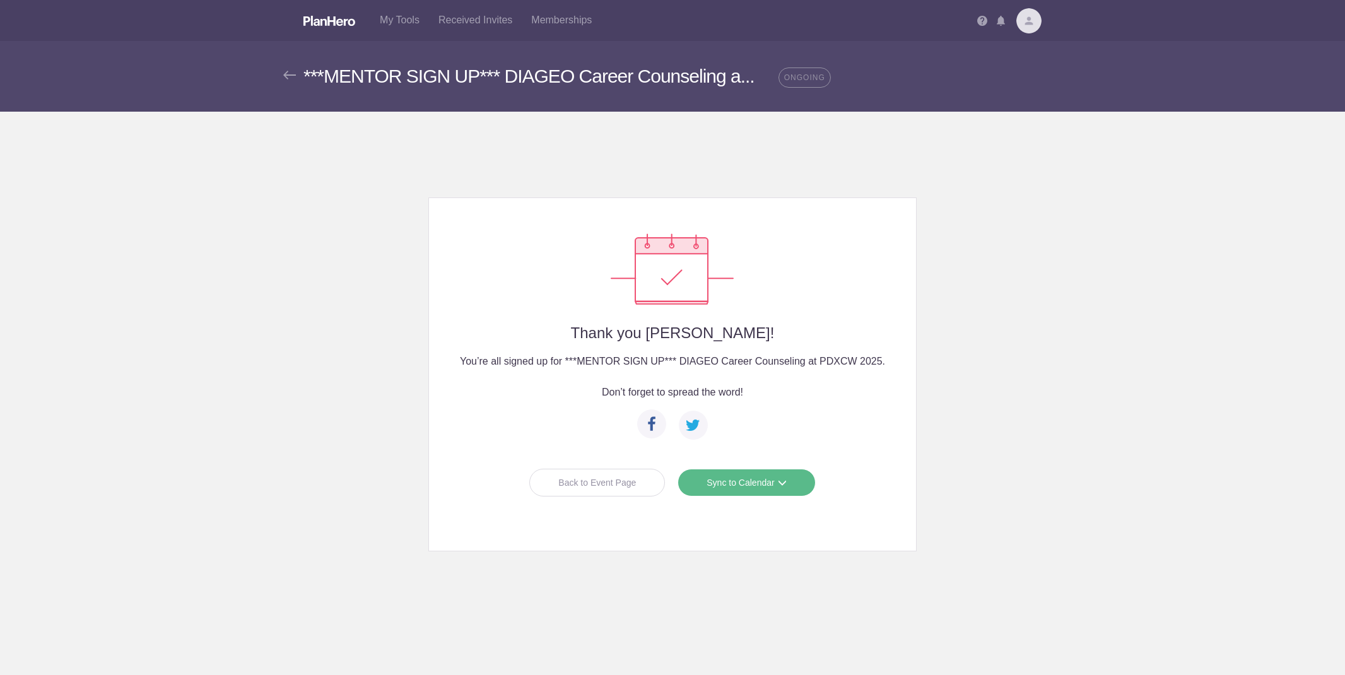
click at [584, 483] on div "Back to Event Page" at bounding box center [597, 483] width 136 height 28
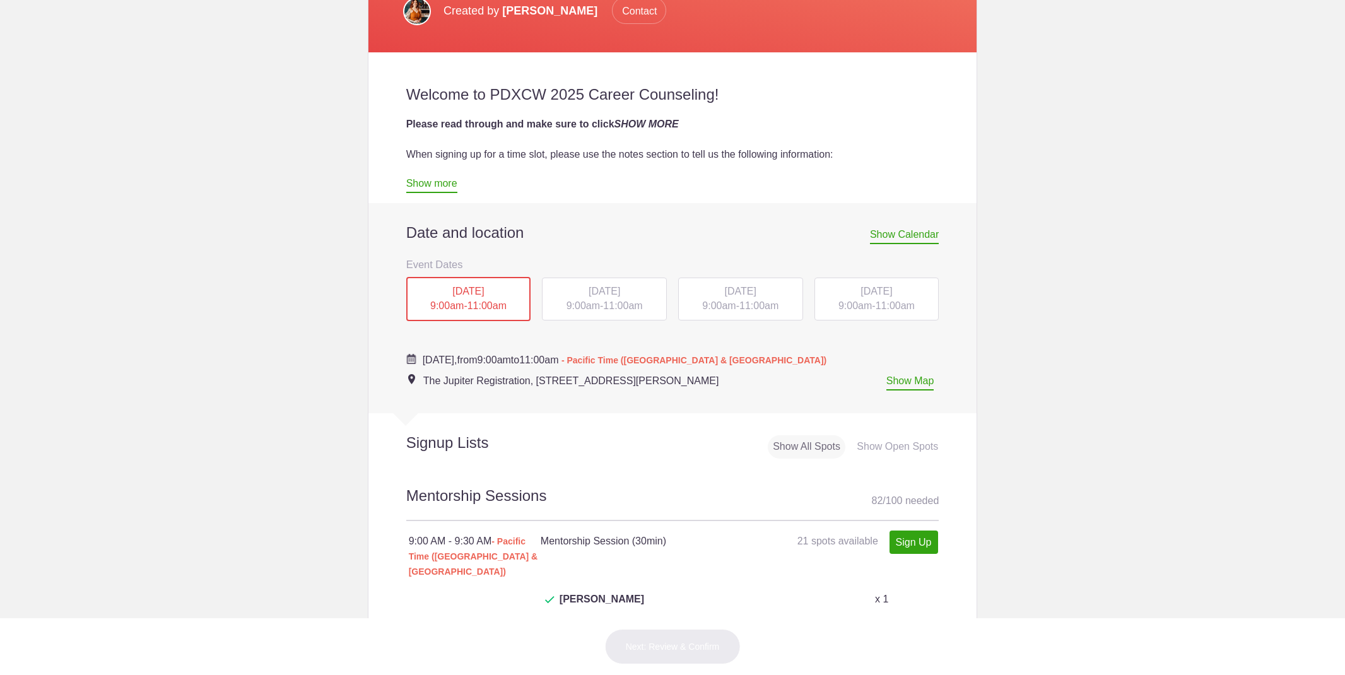
scroll to position [481, 0]
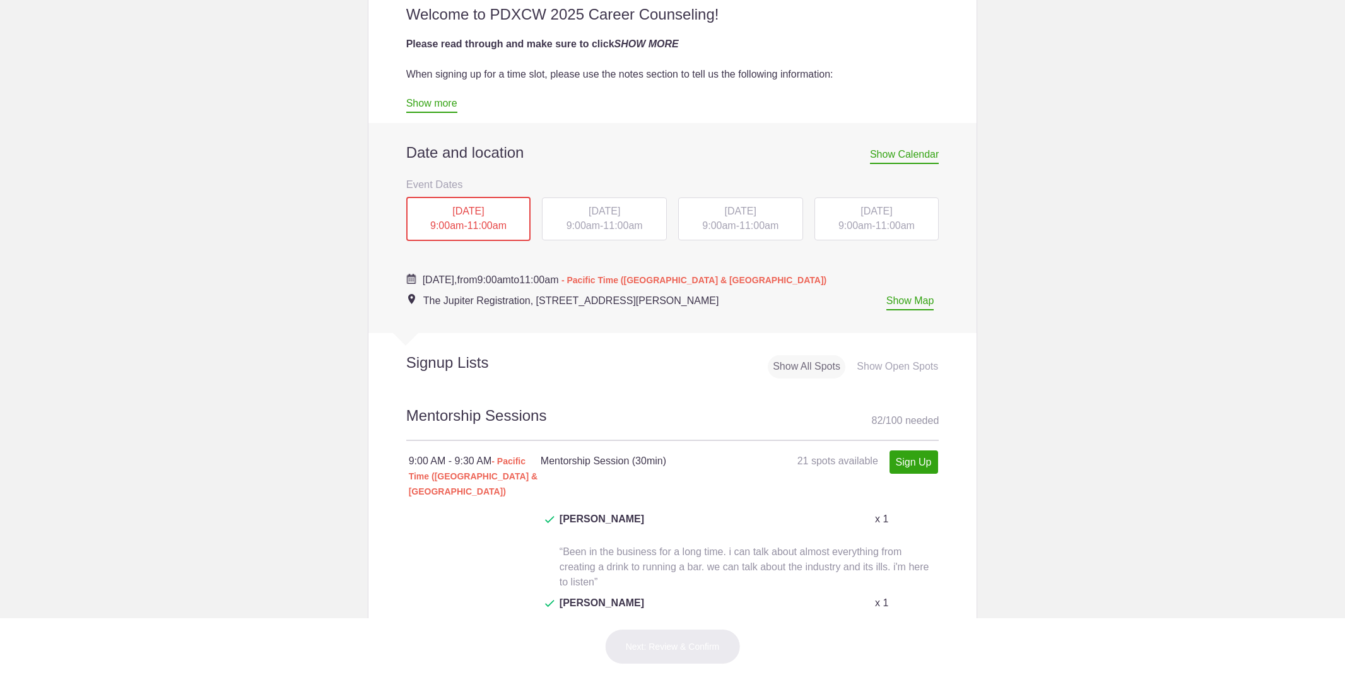
click at [859, 225] on span "9:00am" at bounding box center [854, 225] width 33 height 11
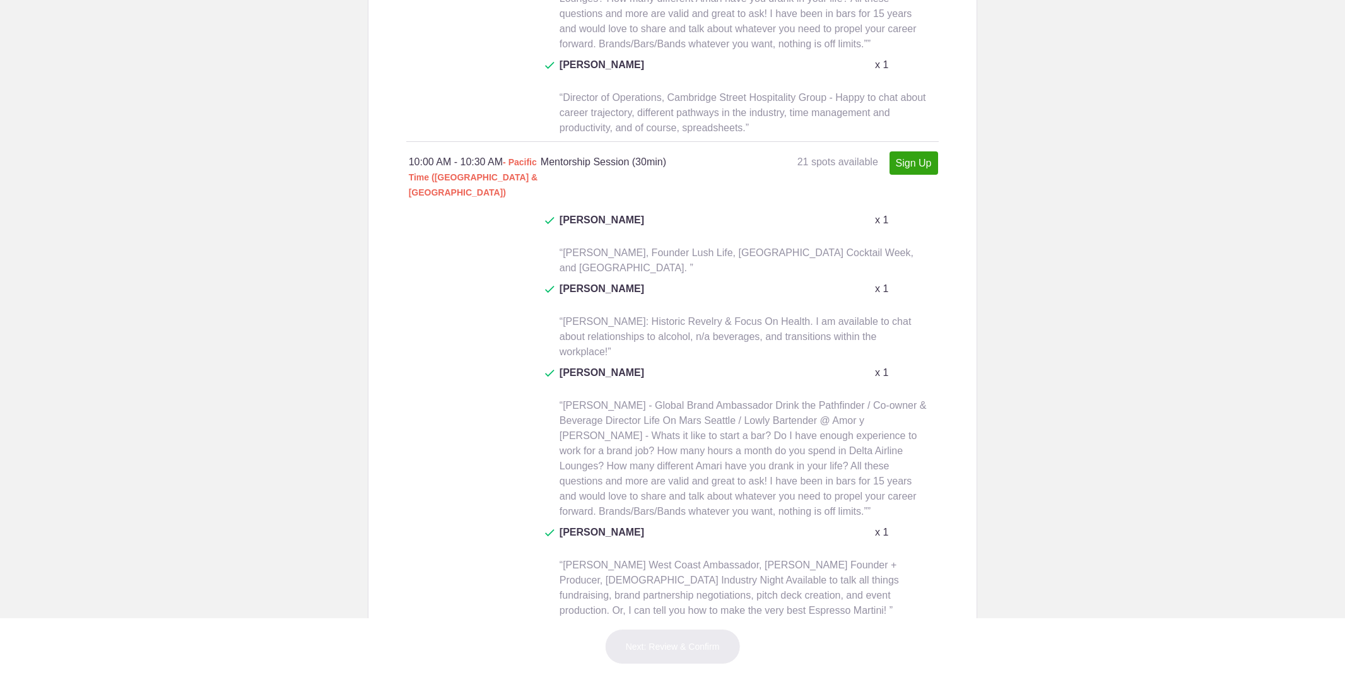
scroll to position [1775, 0]
